Goal: Register for event/course

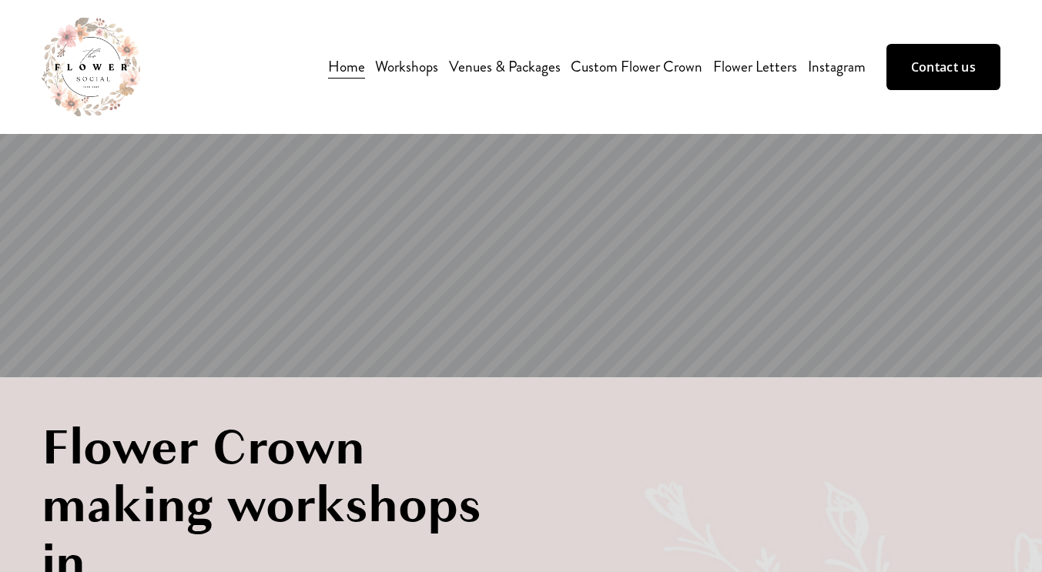
click at [414, 69] on span "Workshops" at bounding box center [406, 67] width 63 height 24
click at [0, 0] on span "All workshops" at bounding box center [0, 0] width 0 height 0
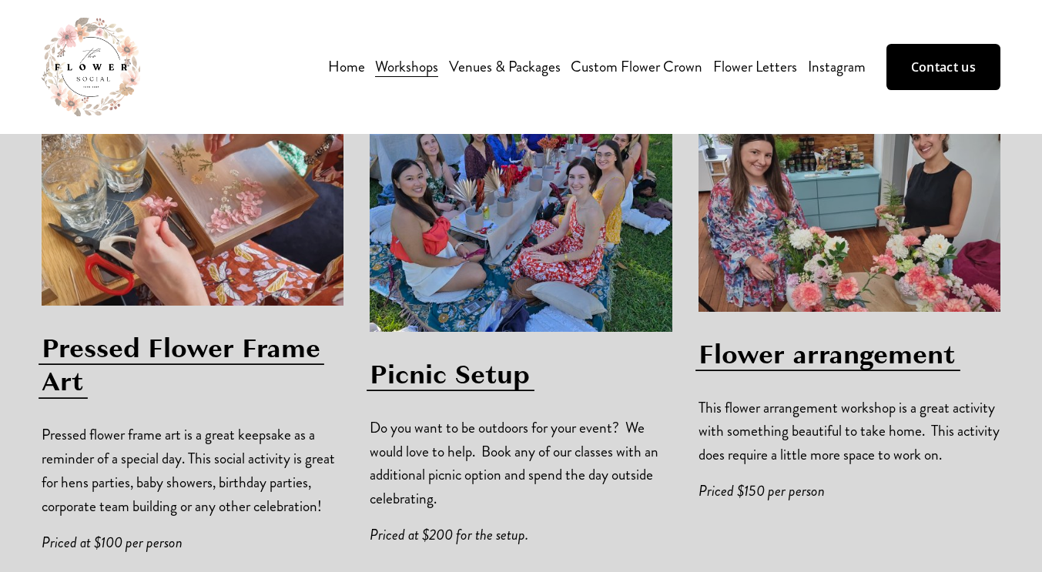
scroll to position [2149, 0]
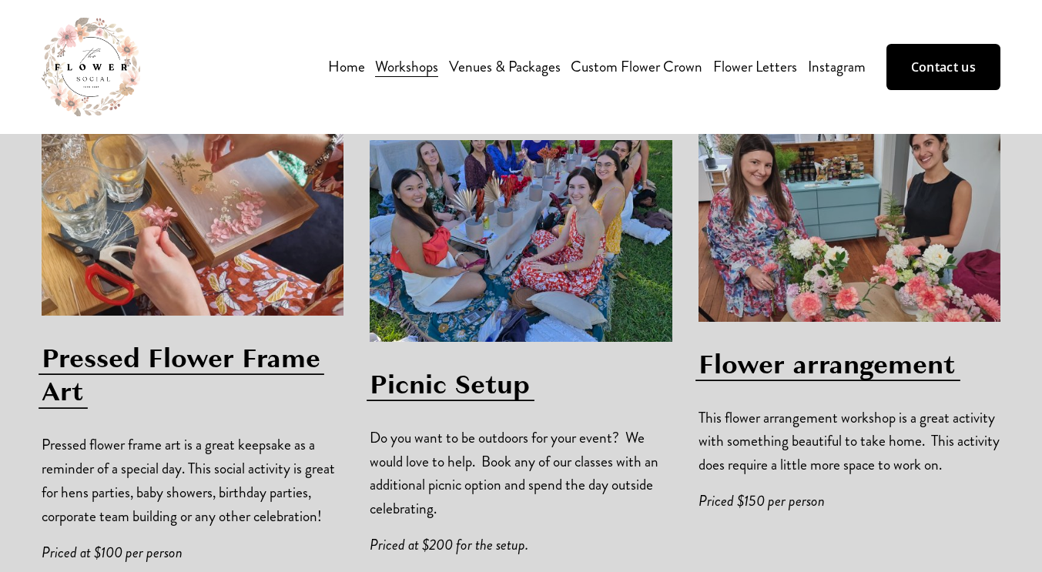
click at [787, 346] on span "Flower arrangement" at bounding box center [826, 365] width 257 height 38
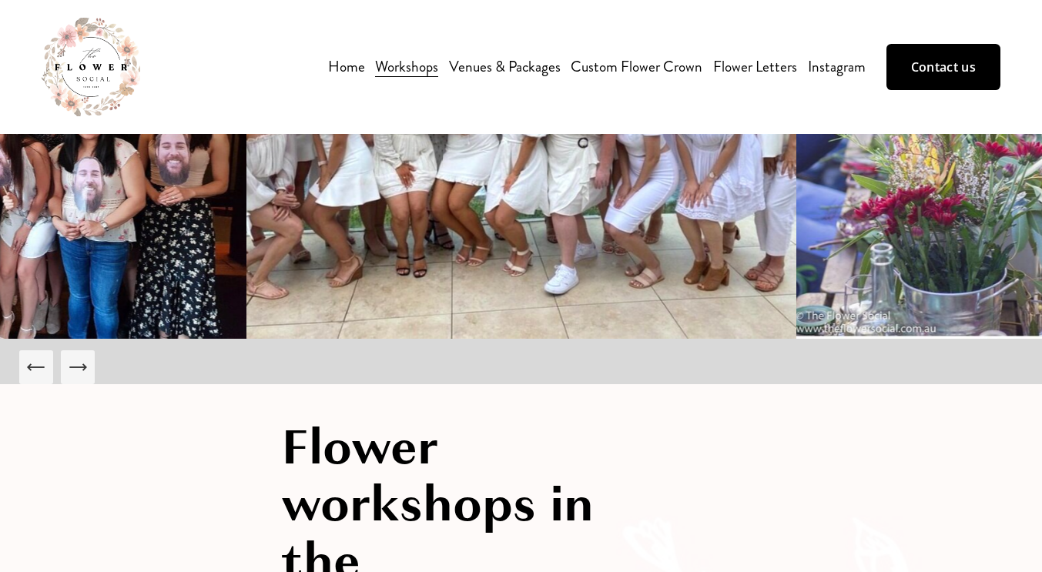
scroll to position [0, 0]
